Goal: Transaction & Acquisition: Download file/media

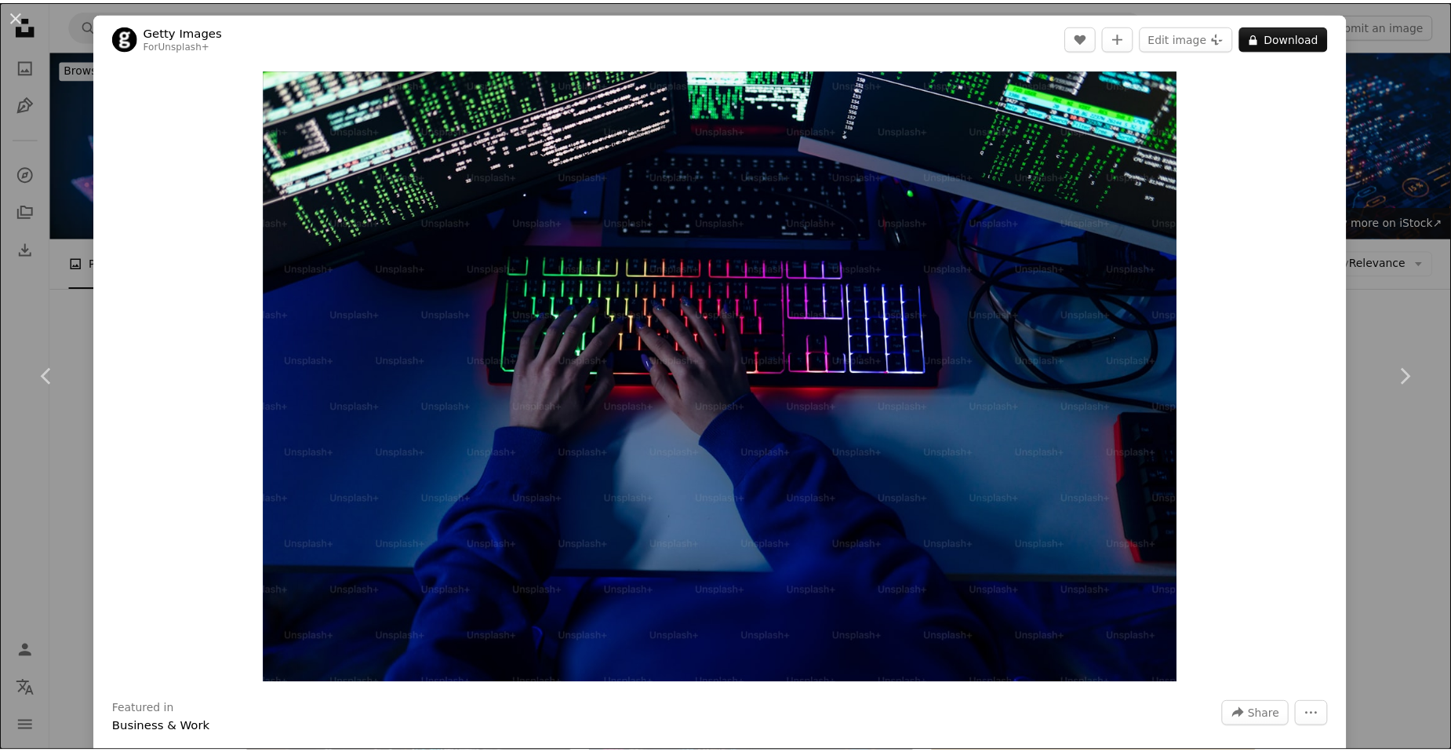
scroll to position [1177, 0]
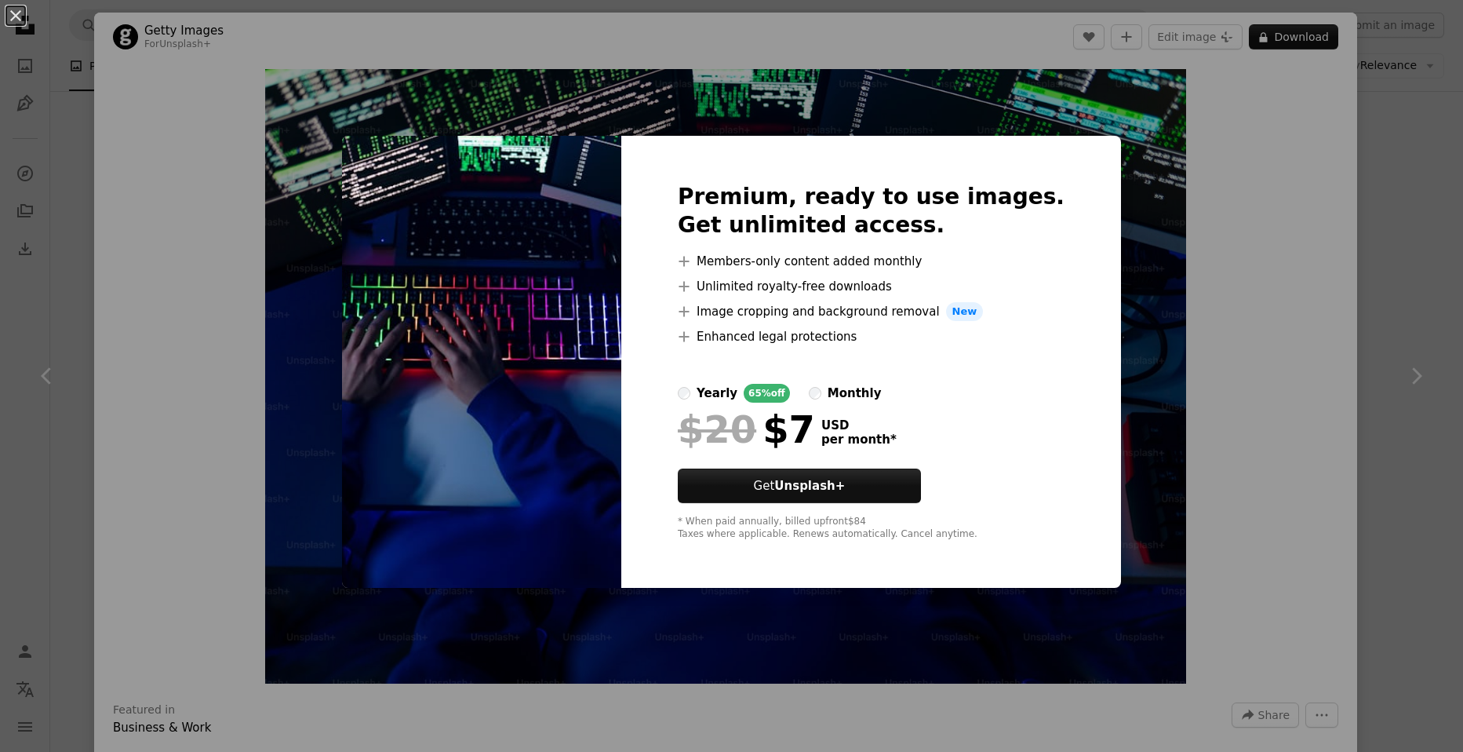
click at [1411, 221] on div "An X shape Premium, ready to use images. Get unlimited access. A plus sign Memb…" at bounding box center [731, 376] width 1463 height 752
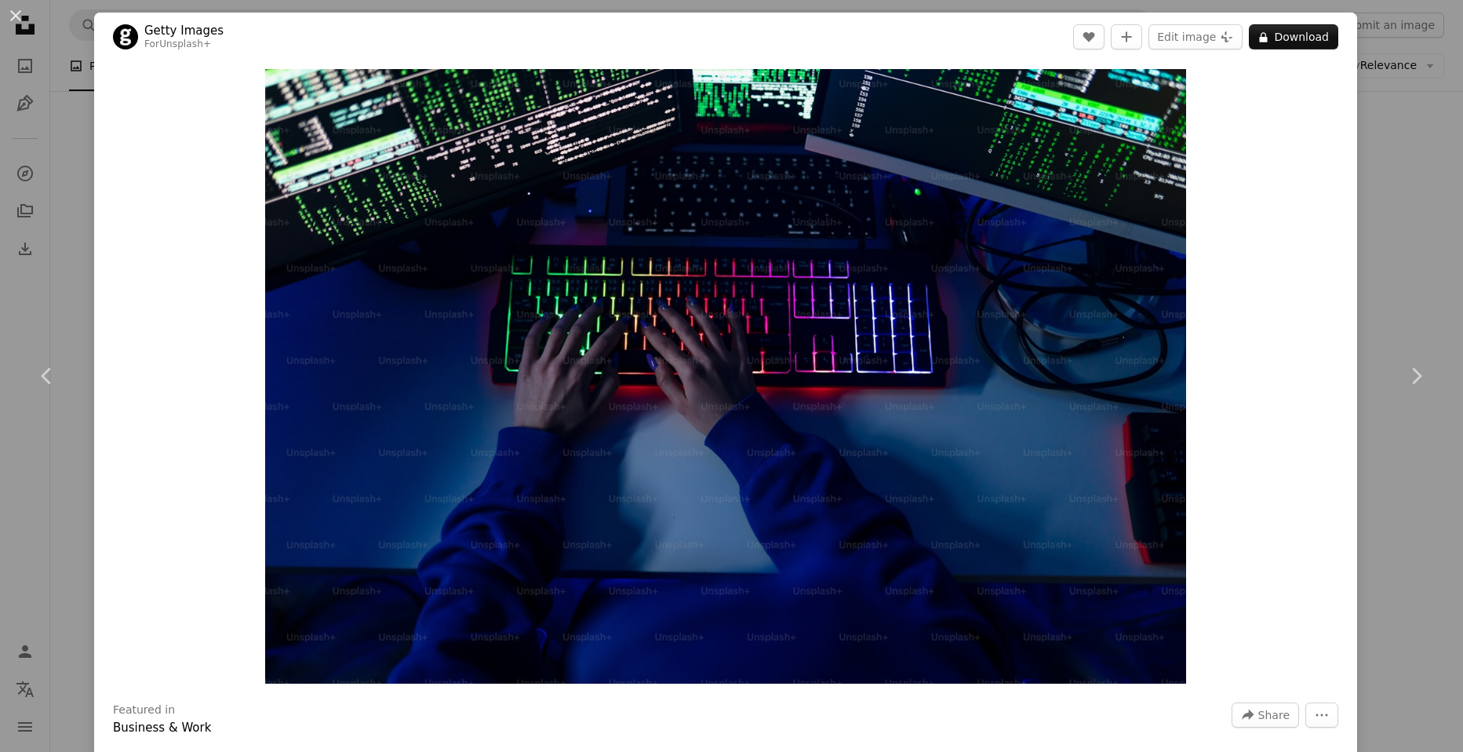
click at [1401, 128] on div "An X shape Chevron left Chevron right Getty Images For Unsplash+ A heart A plus…" at bounding box center [731, 376] width 1463 height 752
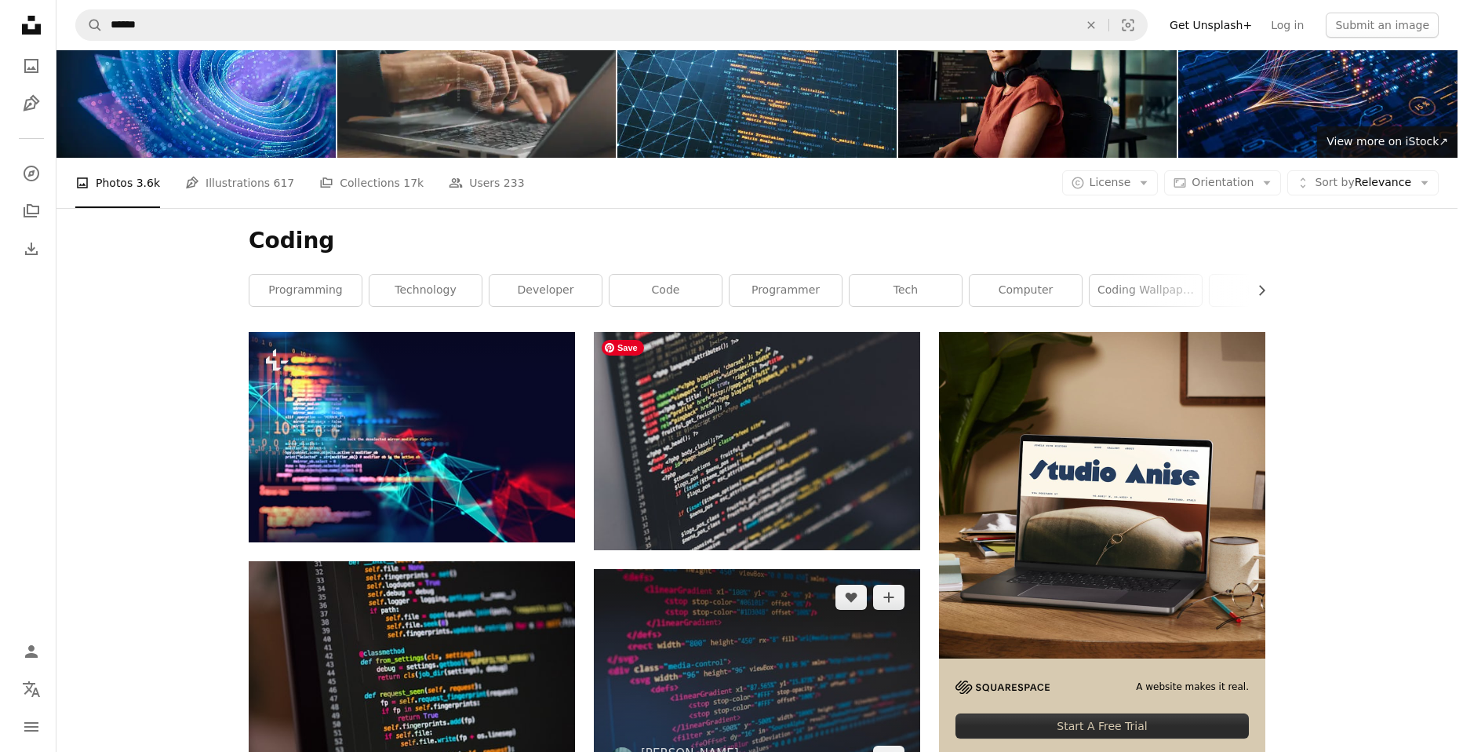
scroll to position [235, 0]
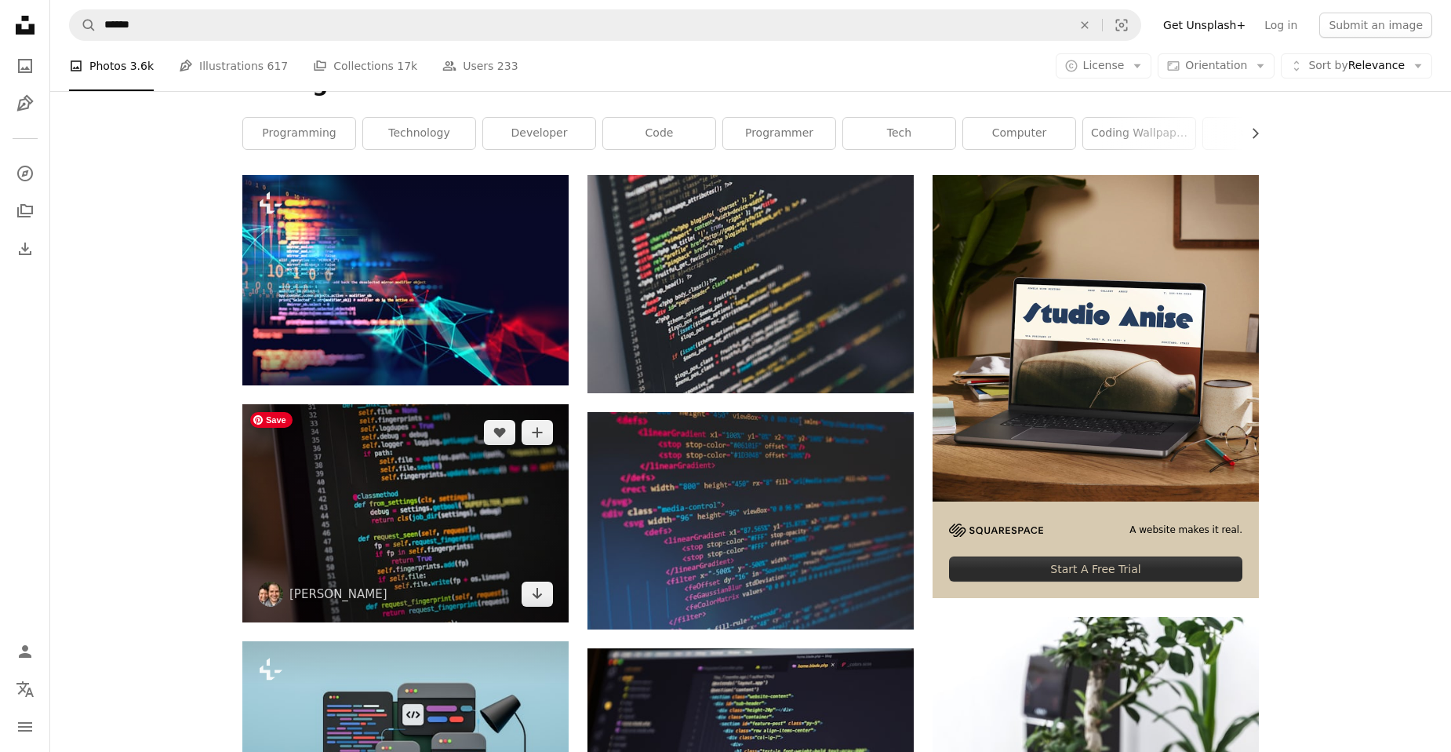
click at [396, 511] on img at bounding box center [405, 513] width 326 height 218
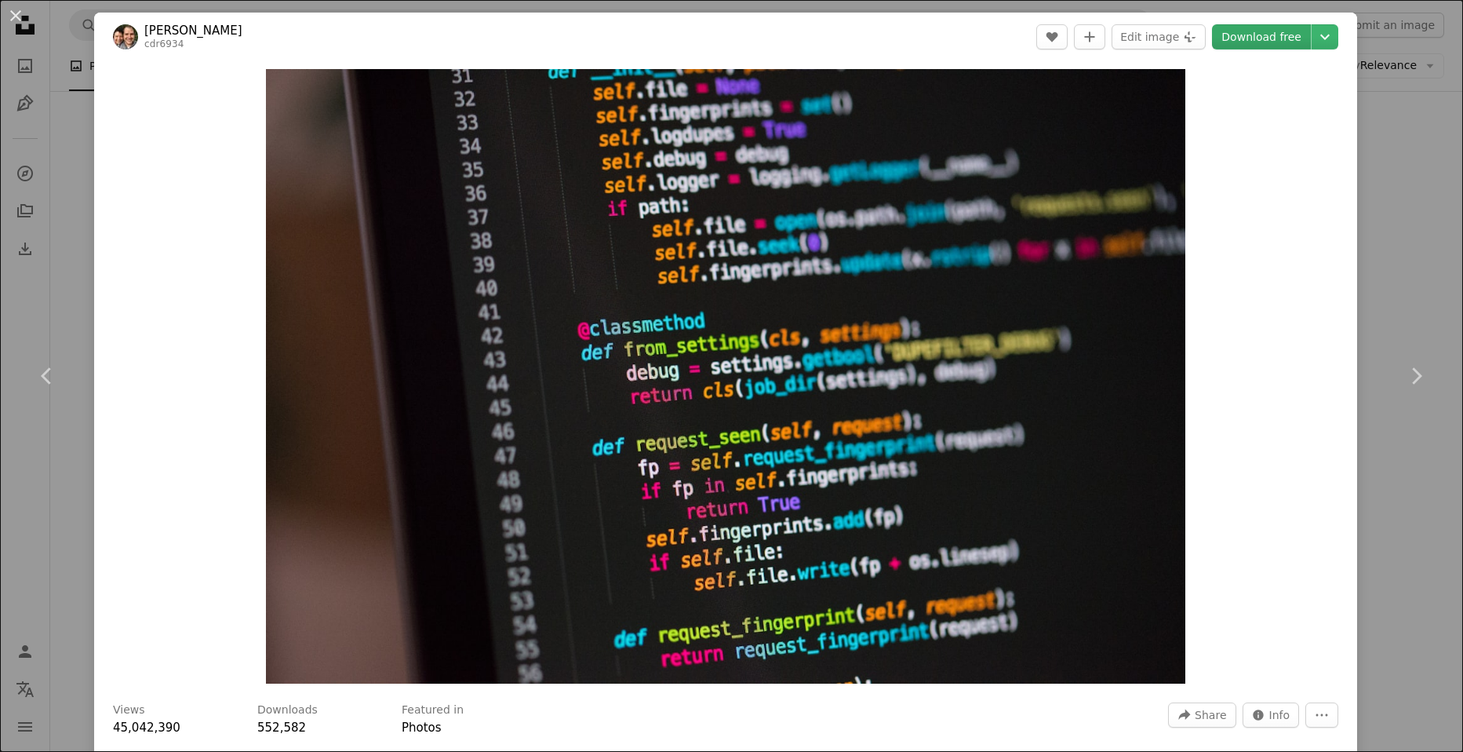
click at [1256, 38] on link "Download free" at bounding box center [1261, 36] width 99 height 25
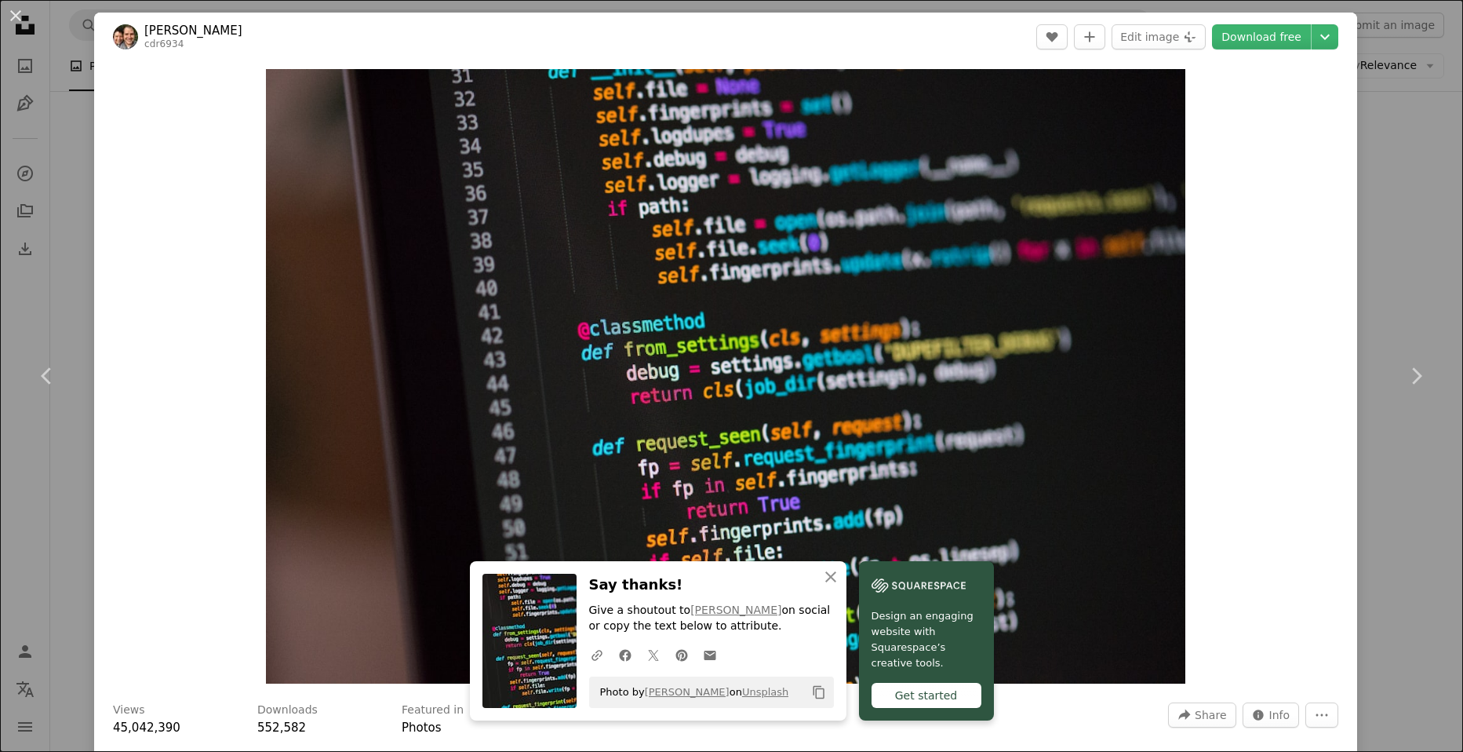
click at [1385, 199] on div "An X shape Chevron left Chevron right [PERSON_NAME] cdr6934 A heart A plus sign…" at bounding box center [731, 376] width 1463 height 752
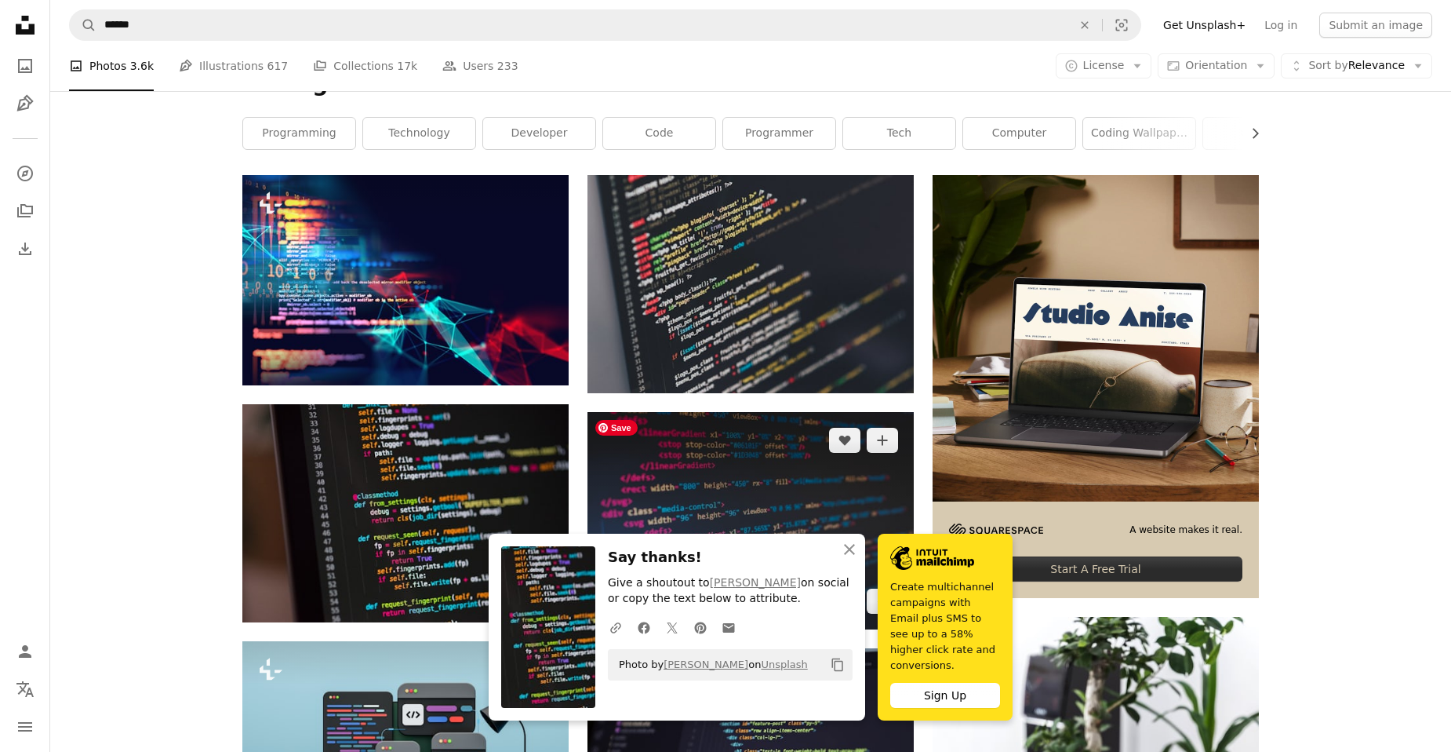
click at [690, 496] on img at bounding box center [751, 520] width 326 height 217
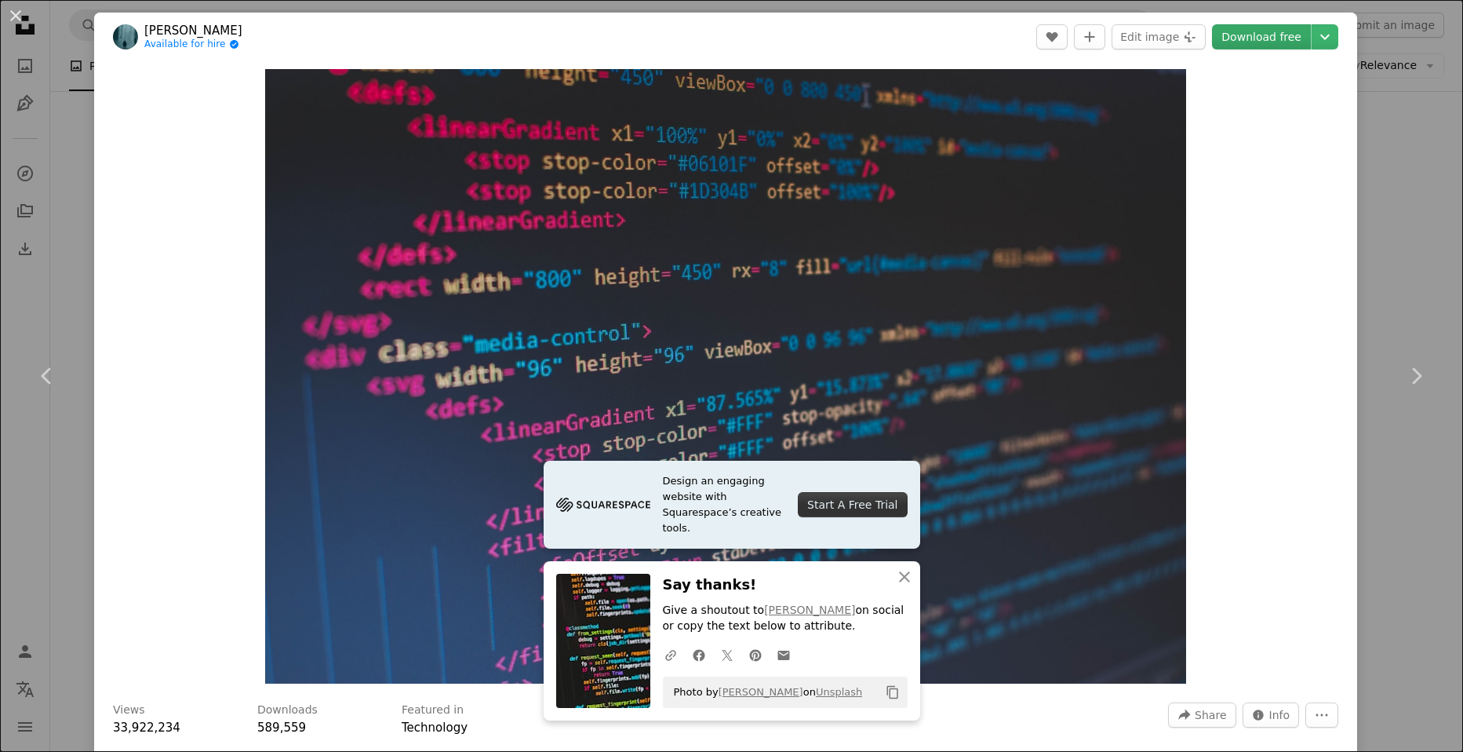
click at [1252, 42] on link "Download free" at bounding box center [1261, 36] width 99 height 25
